Goal: Entertainment & Leisure: Consume media (video, audio)

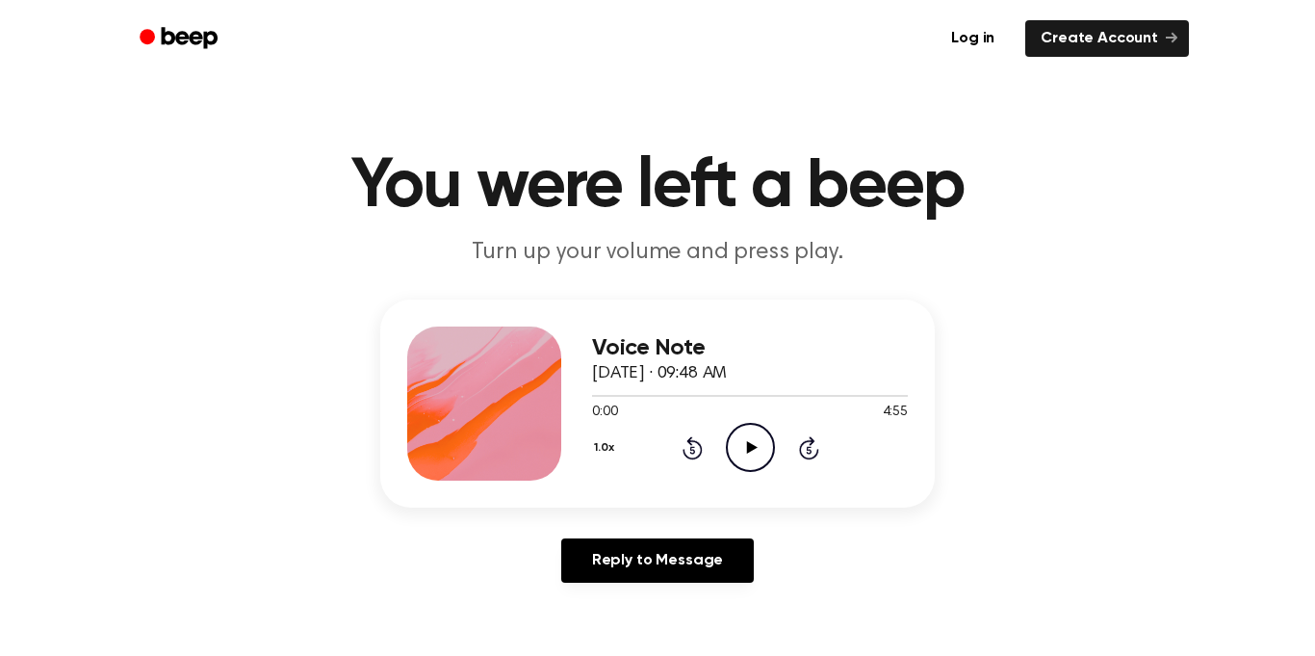
click at [738, 438] on icon "Play Audio" at bounding box center [750, 447] width 49 height 49
click at [686, 461] on div "1.0x Rewind 5 seconds Pause Audio Skip 5 seconds" at bounding box center [750, 447] width 316 height 49
click at [689, 451] on icon "Rewind 5 seconds" at bounding box center [692, 447] width 21 height 25
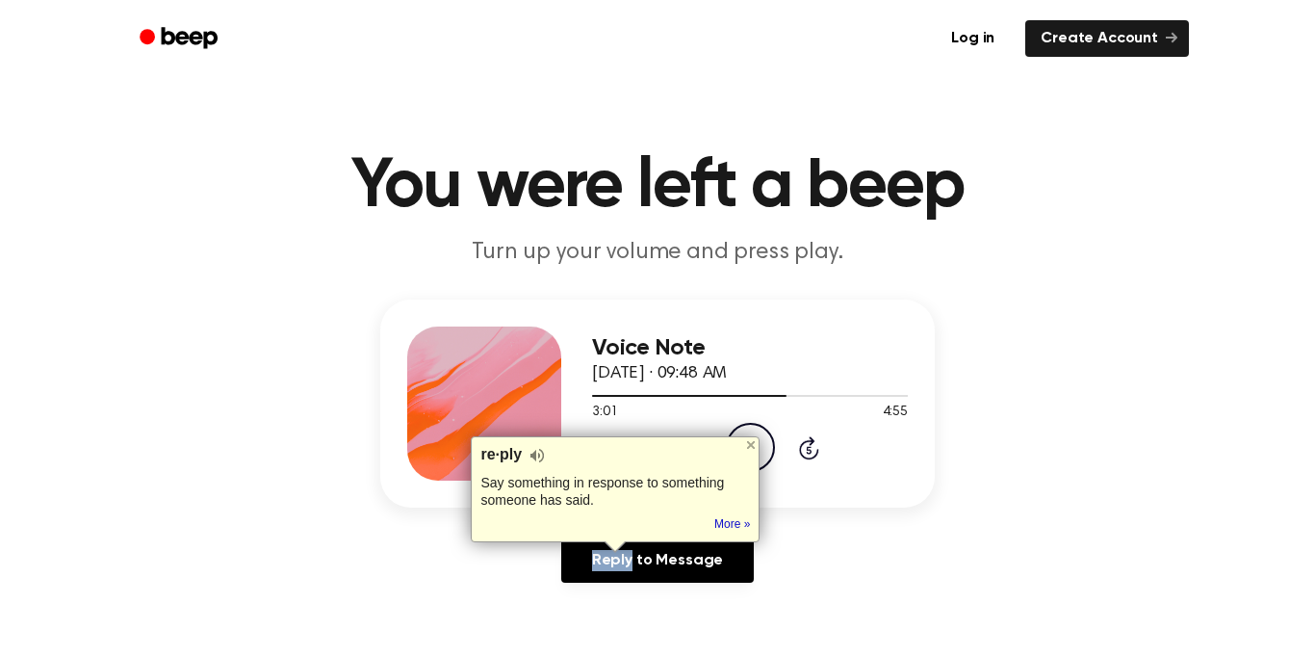
click at [809, 409] on div "3:01 4:55" at bounding box center [750, 412] width 316 height 20
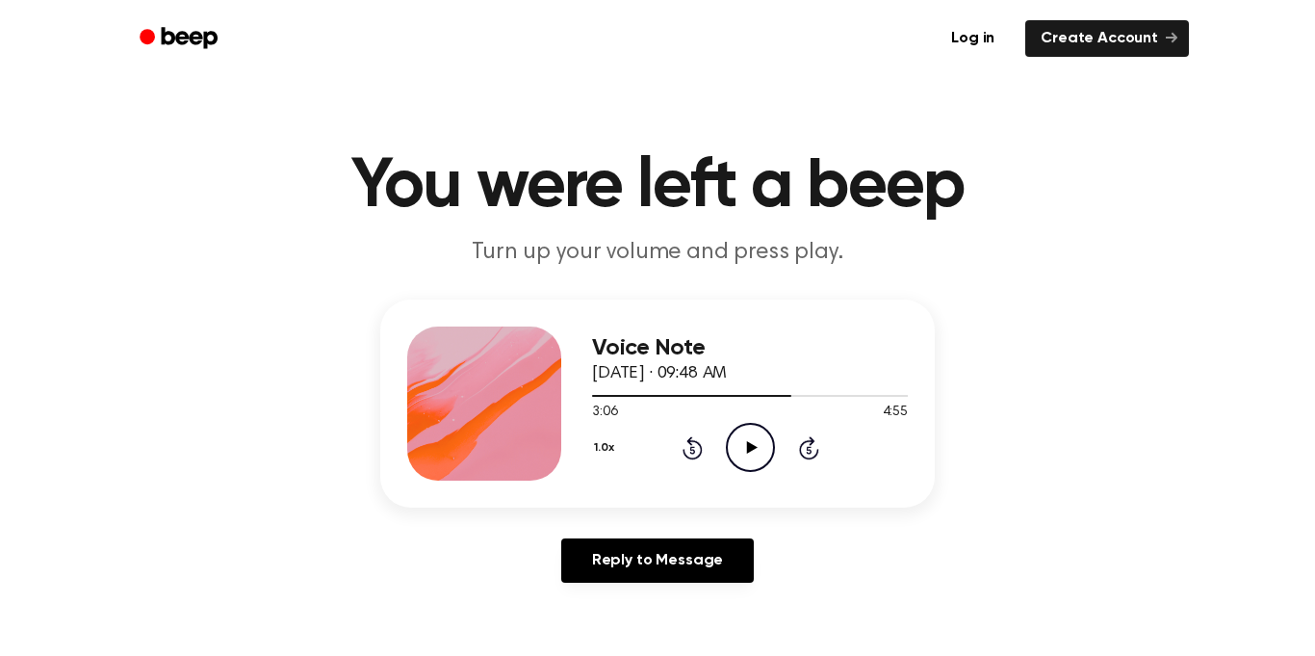
click at [697, 452] on icon "Rewind 5 seconds" at bounding box center [692, 447] width 21 height 25
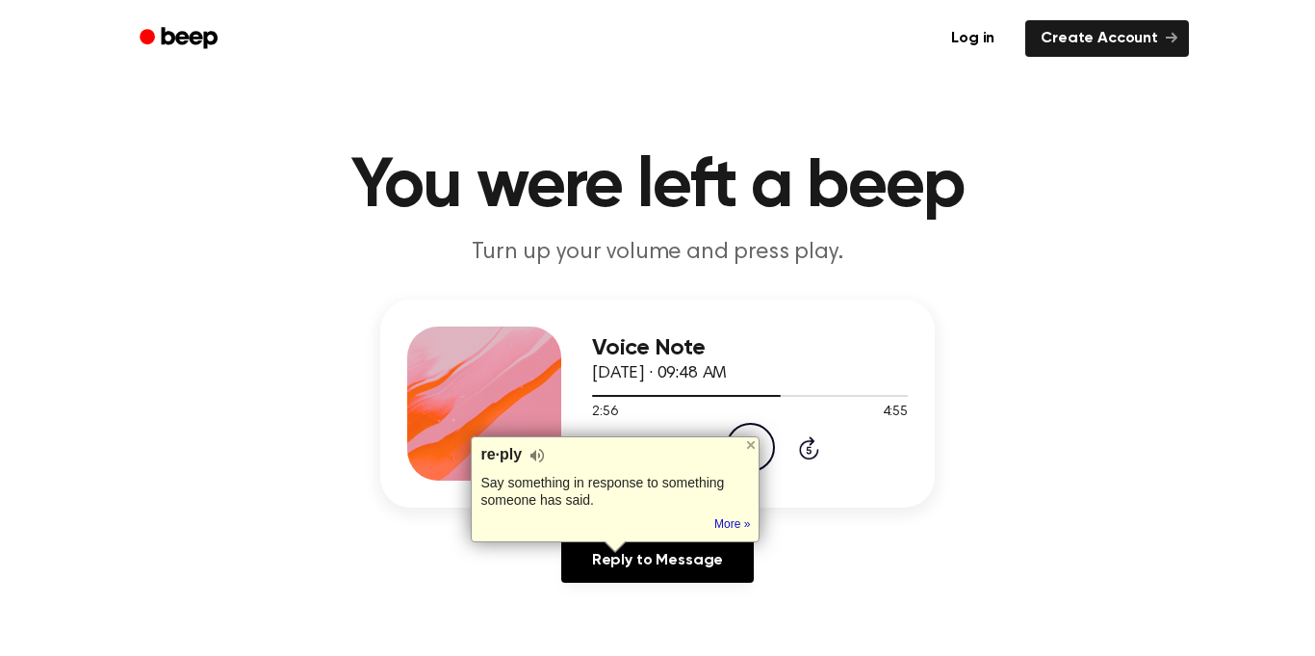
click at [697, 452] on div "re·ply" at bounding box center [615, 455] width 270 height 19
click at [699, 424] on div "1.0x Rewind 5 seconds Play Audio Skip 5 seconds" at bounding box center [750, 447] width 316 height 49
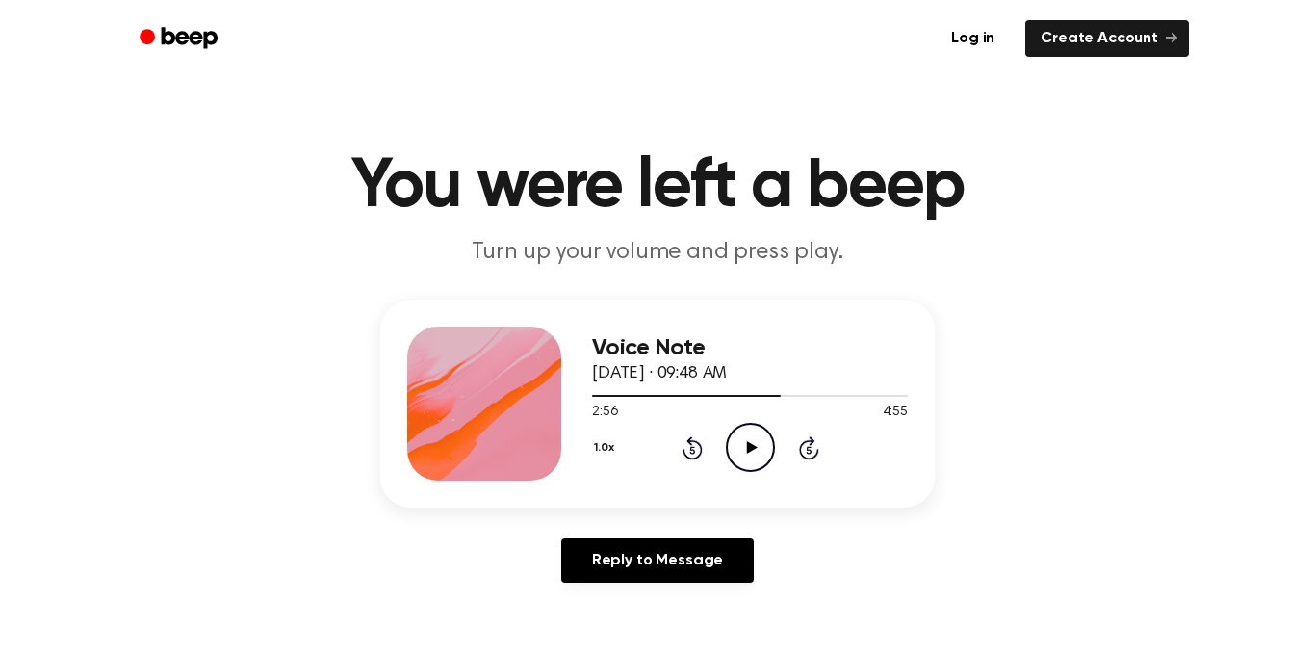
click at [697, 443] on icon at bounding box center [693, 447] width 20 height 23
click at [733, 443] on icon "Play Audio" at bounding box center [750, 447] width 49 height 49
click at [687, 451] on icon "Rewind 5 seconds" at bounding box center [692, 447] width 21 height 25
click at [693, 439] on icon at bounding box center [693, 447] width 20 height 23
